Goal: Information Seeking & Learning: Learn about a topic

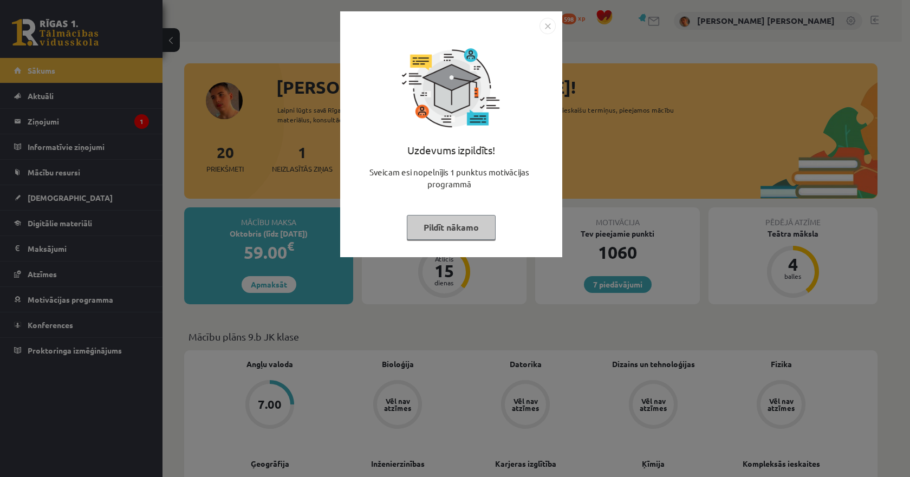
click at [538, 28] on div at bounding box center [451, 26] width 209 height 16
click at [545, 27] on img "Close" at bounding box center [548, 26] width 16 height 16
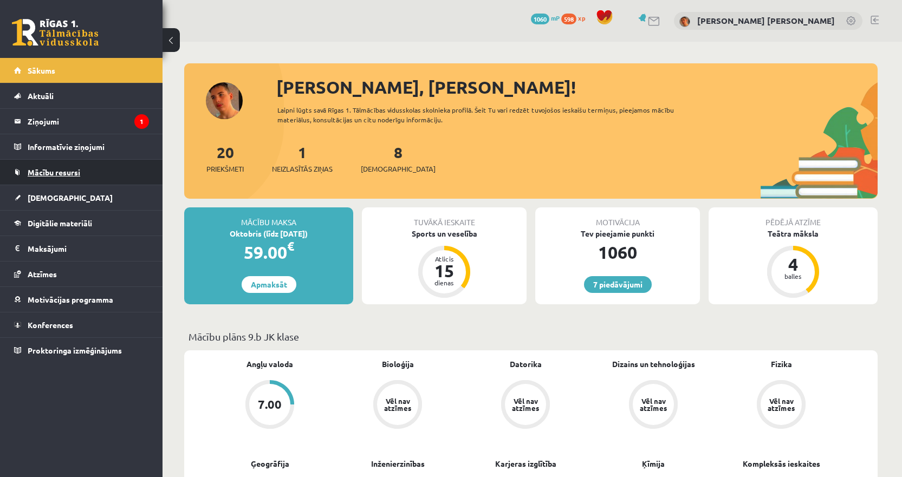
click at [77, 177] on link "Mācību resursi" at bounding box center [81, 172] width 135 height 25
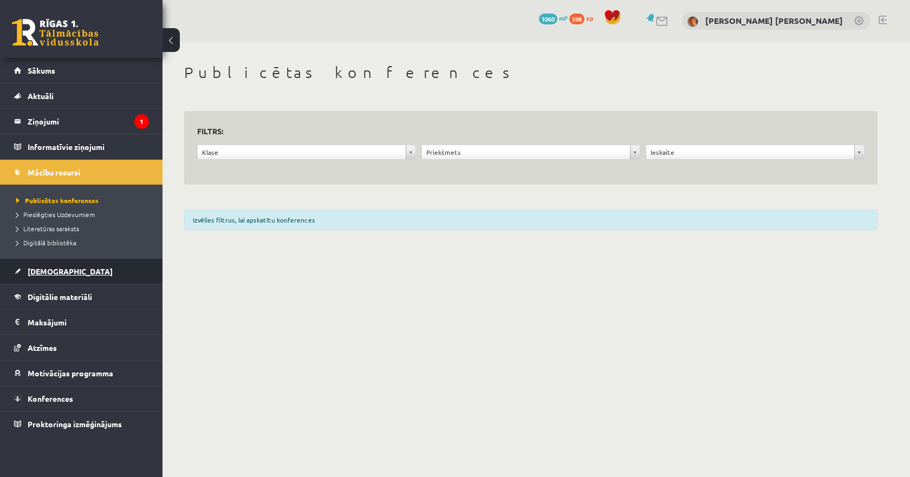
click at [51, 272] on span "[DEMOGRAPHIC_DATA]" at bounding box center [70, 272] width 85 height 10
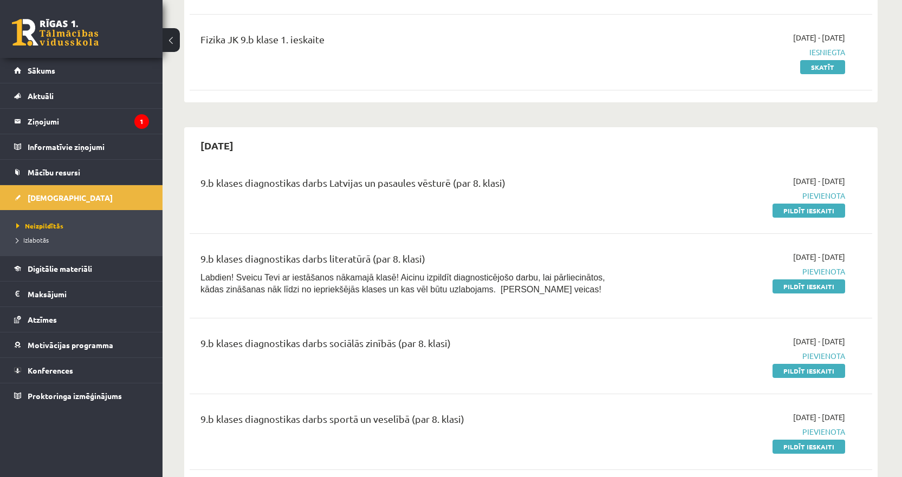
scroll to position [217, 0]
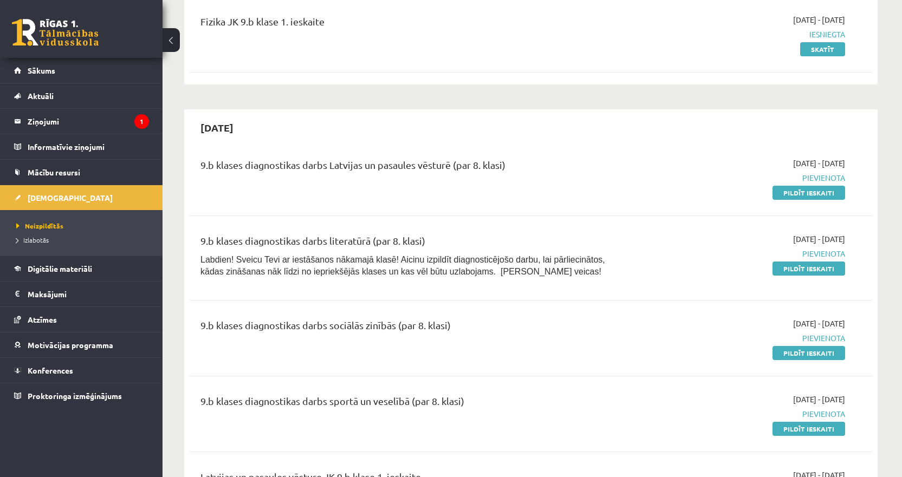
drag, startPoint x: 639, startPoint y: 63, endPoint x: 678, endPoint y: 99, distance: 52.9
click at [639, 63] on div "Fizika JK 9.b klase 1. ieskaite [DATE] - [DATE] Iesniegta Skatīt" at bounding box center [531, 34] width 683 height 62
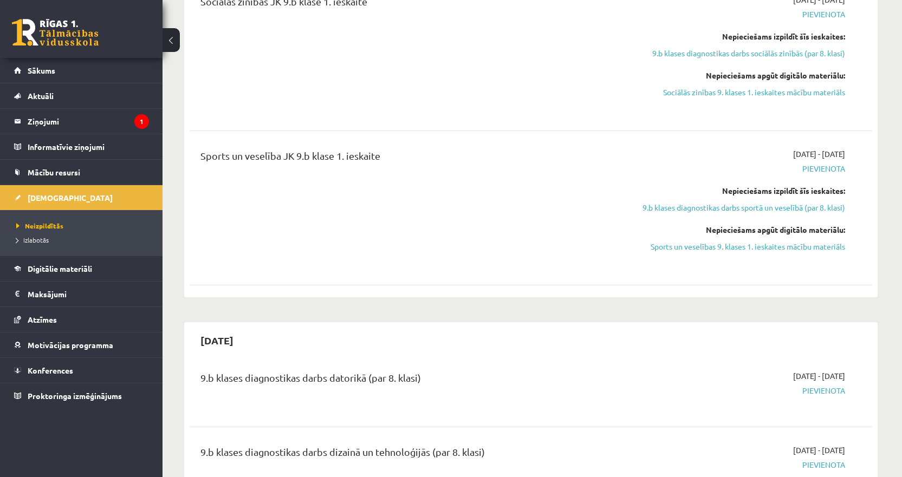
scroll to position [1029, 0]
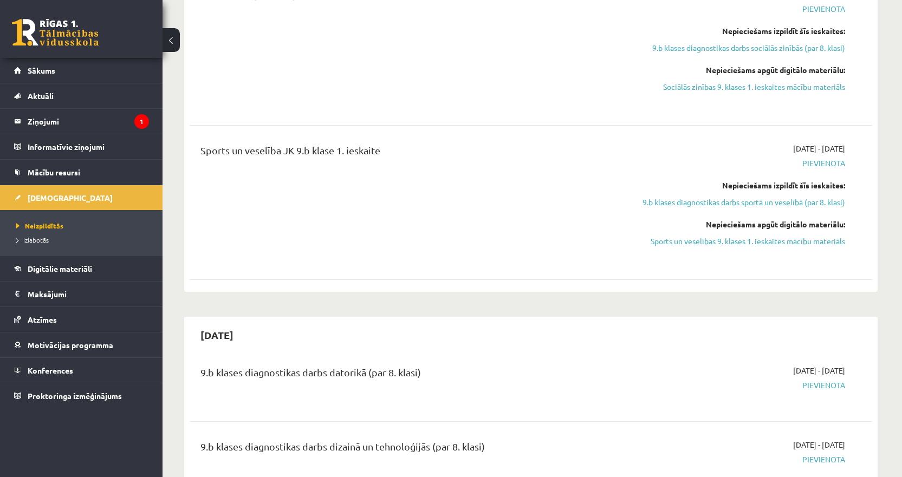
drag, startPoint x: 574, startPoint y: 392, endPoint x: 571, endPoint y: 376, distance: 16.5
click at [574, 385] on div "9.b klases diagnostikas darbs datorikā (par 8. klasi)" at bounding box center [412, 375] width 424 height 20
